Goal: Information Seeking & Learning: Learn about a topic

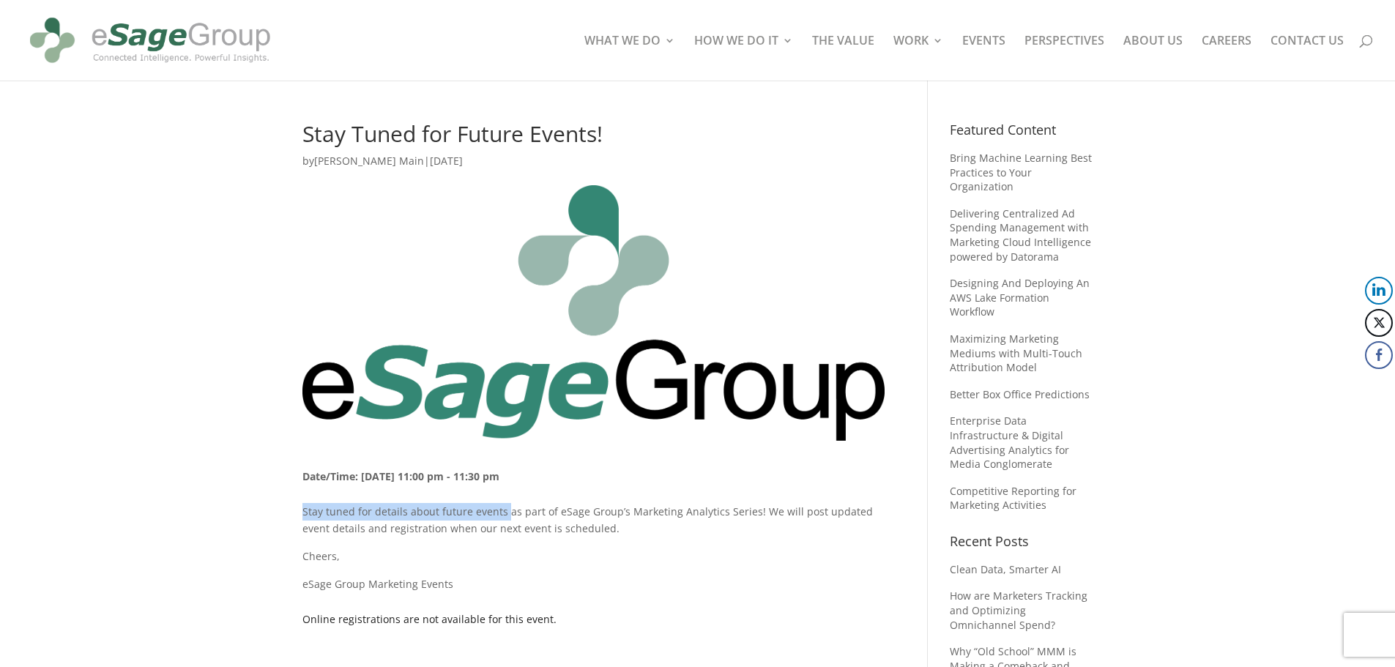
drag, startPoint x: 303, startPoint y: 514, endPoint x: 502, endPoint y: 506, distance: 199.3
click at [502, 506] on p "Stay tuned for details about future events as part of eSage Group’s Marketing A…" at bounding box center [593, 525] width 582 height 45
click at [586, 526] on p "Stay tuned for details about future events as part of eSage Group’s Marketing A…" at bounding box center [593, 525] width 582 height 45
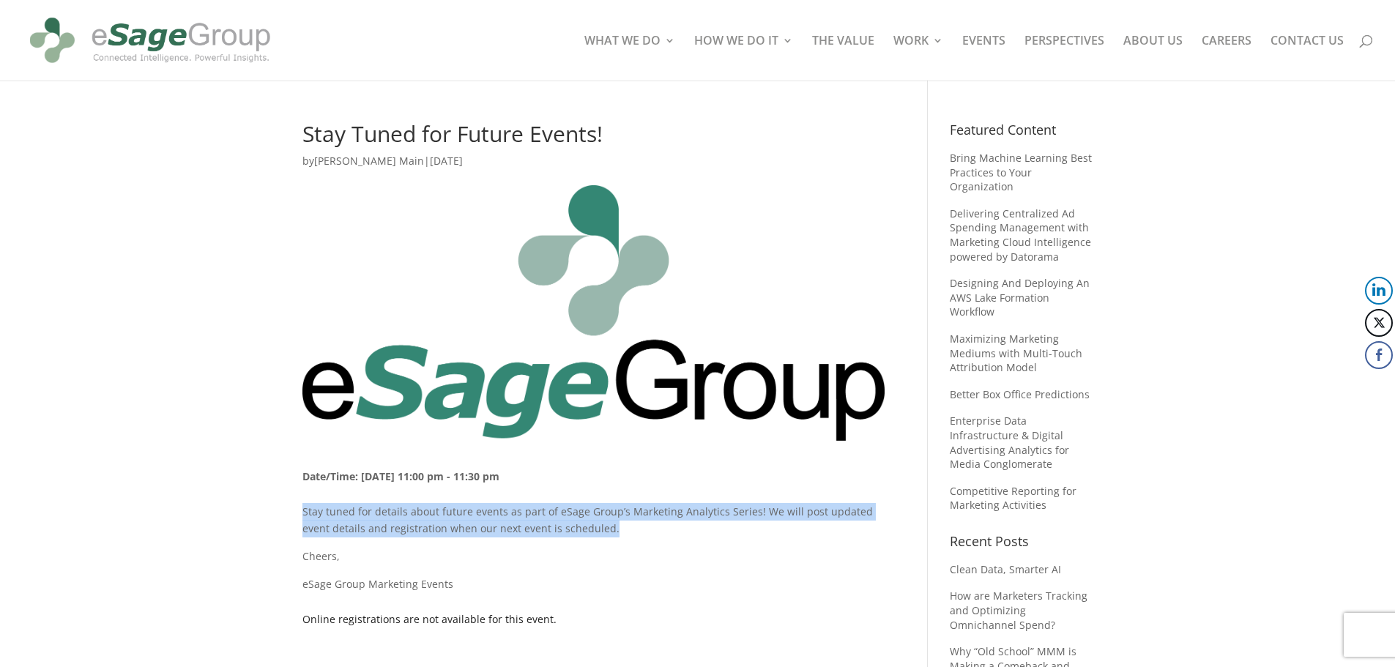
drag, startPoint x: 580, startPoint y: 526, endPoint x: 286, endPoint y: 508, distance: 294.2
click at [286, 508] on div "Stay Tuned for Future Events! by [PERSON_NAME] | [DATE] Date/Time: [DATE] 11:00…" at bounding box center [697, 420] width 1395 height 678
copy p "Stay tuned for details about future events as part of eSage Group’s Marketing A…"
click at [335, 515] on p "Stay tuned for details about future events as part of eSage Group’s Marketing A…" at bounding box center [593, 525] width 582 height 45
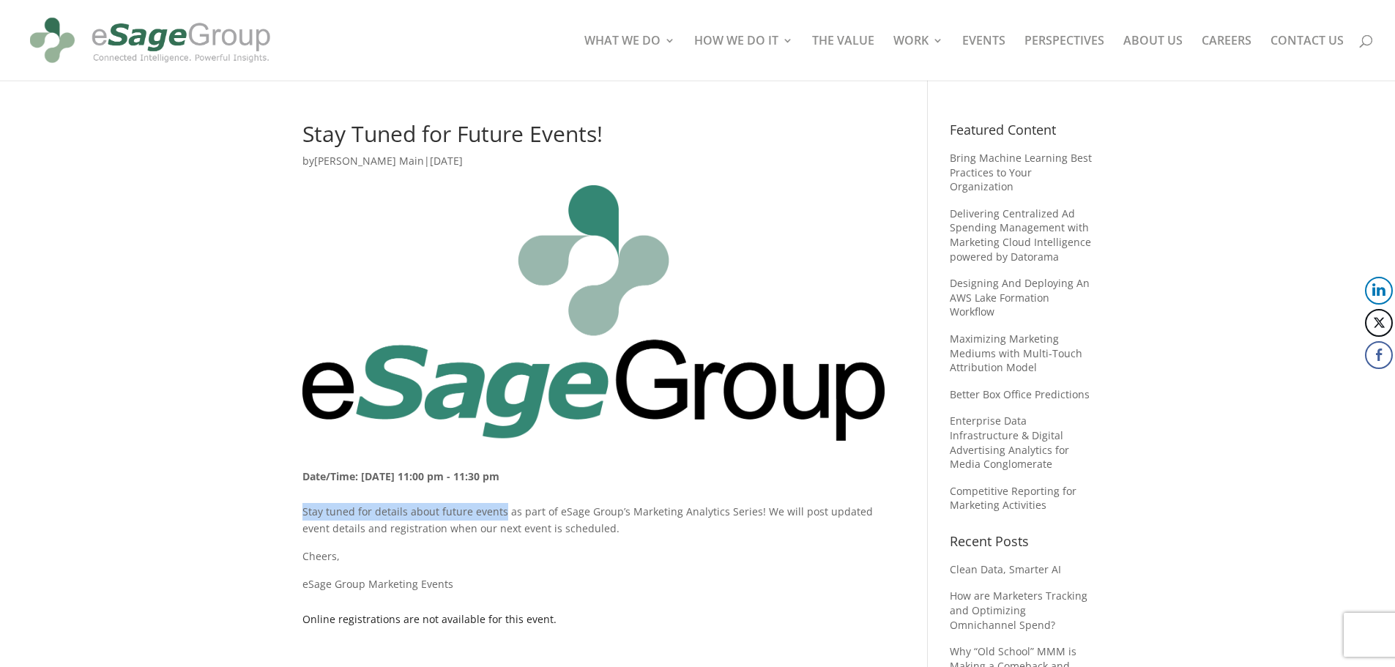
drag, startPoint x: 302, startPoint y: 513, endPoint x: 499, endPoint y: 512, distance: 196.2
click at [499, 512] on p "Stay tuned for details about future events as part of eSage Group’s Marketing A…" at bounding box center [593, 525] width 582 height 45
copy p "Stay tuned for details about future events"
drag, startPoint x: 301, startPoint y: 512, endPoint x: 502, endPoint y: 506, distance: 200.7
click at [502, 506] on div "Stay Tuned for Future Events! by [PERSON_NAME] | [DATE] Date/Time: [DATE] 11:00…" at bounding box center [697, 420] width 1395 height 678
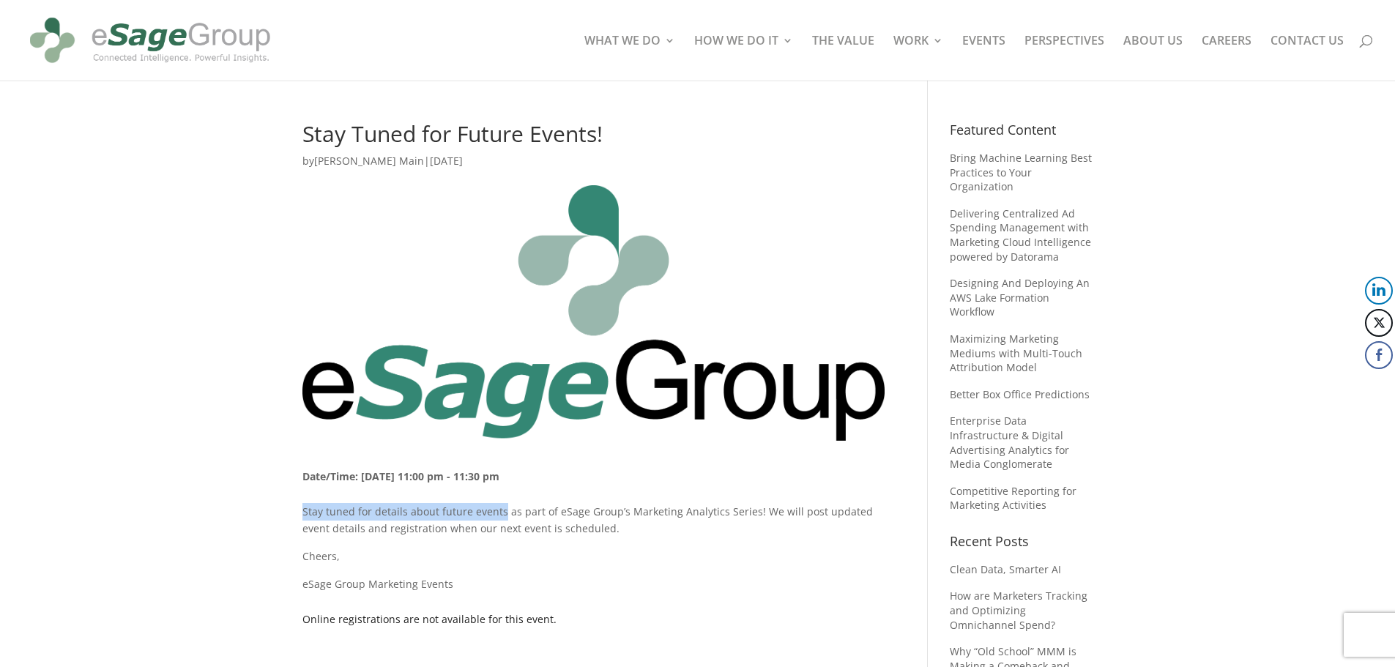
copy p "Stay tuned for details about future events"
